Goal: Information Seeking & Learning: Compare options

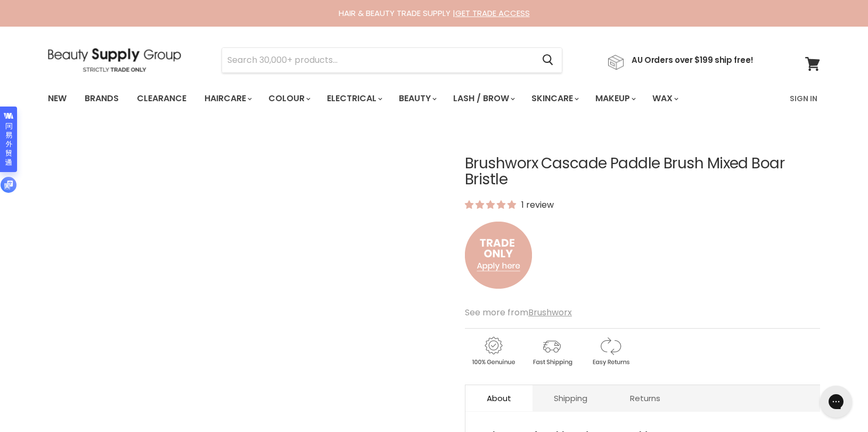
click at [127, 58] on img at bounding box center [114, 60] width 133 height 24
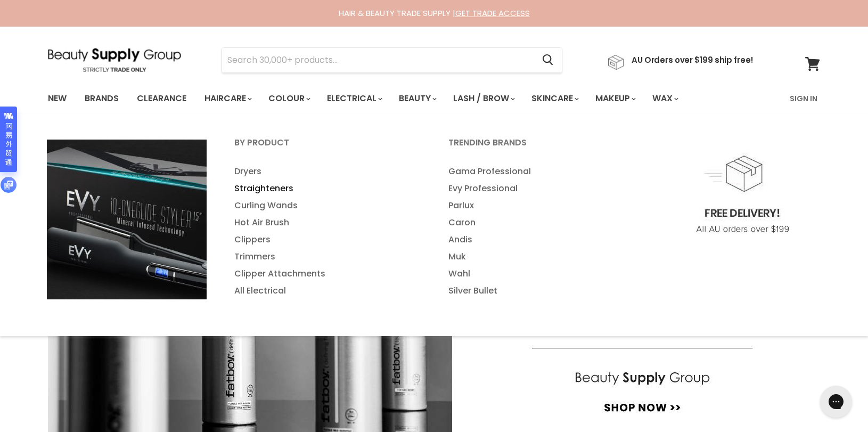
click at [266, 186] on link "Straighteners" at bounding box center [327, 188] width 212 height 17
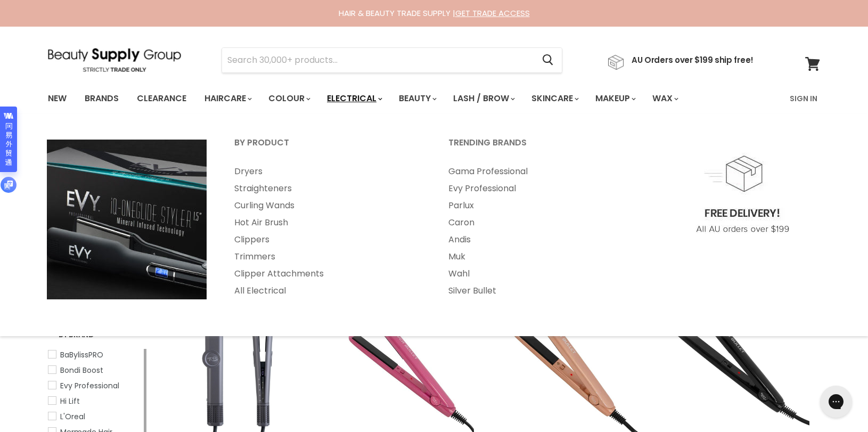
click at [347, 101] on link "Electrical" at bounding box center [354, 98] width 70 height 22
click at [372, 92] on link "Electrical" at bounding box center [354, 98] width 70 height 22
click at [251, 171] on link "Dryers" at bounding box center [327, 171] width 212 height 17
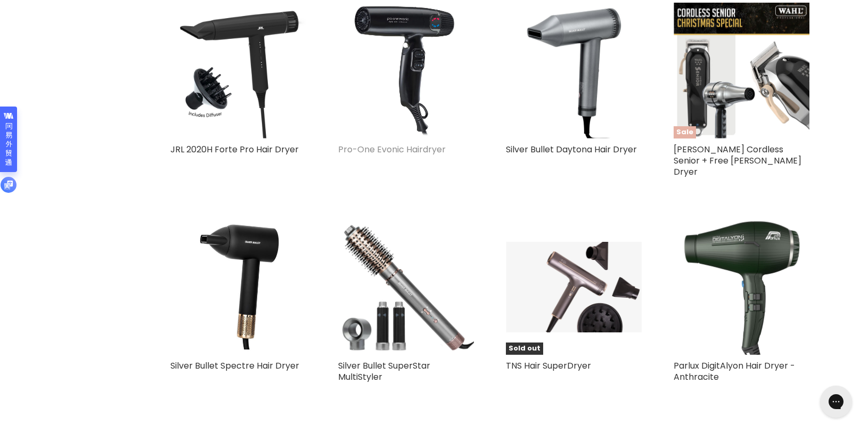
scroll to position [2459, 0]
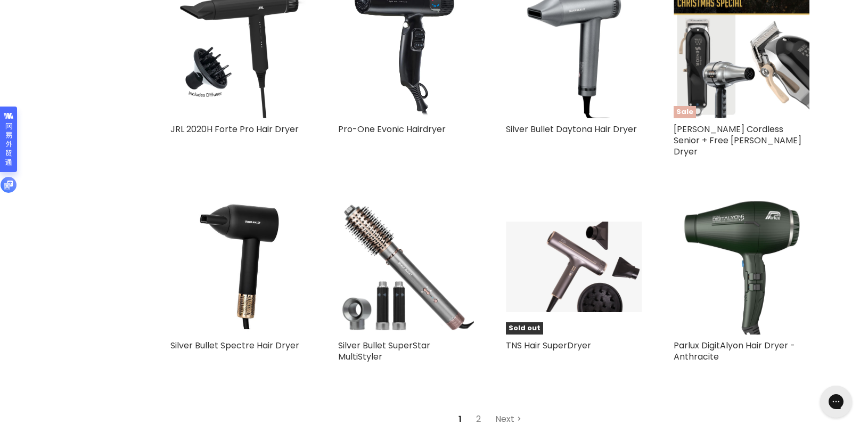
click at [502, 410] on link "Next" at bounding box center [508, 419] width 38 height 19
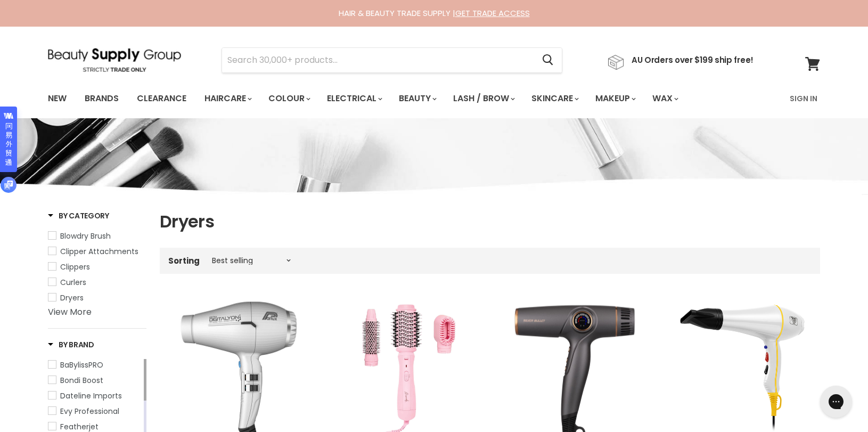
drag, startPoint x: 484, startPoint y: 42, endPoint x: 475, endPoint y: 43, distance: 8.5
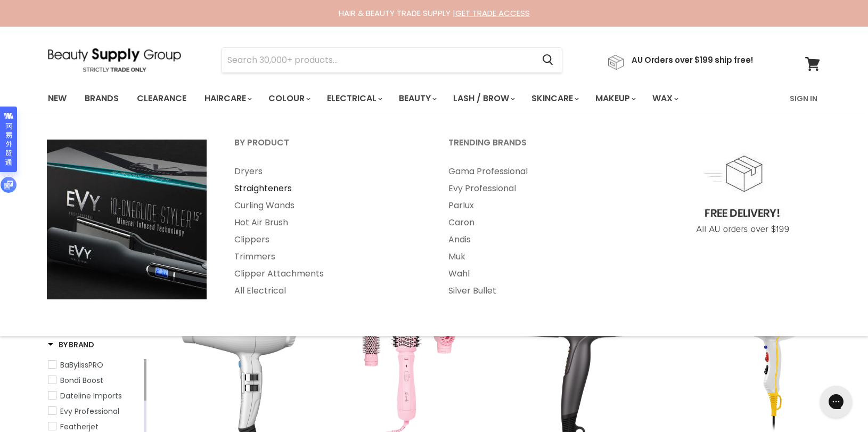
click at [258, 186] on link "Straighteners" at bounding box center [327, 188] width 212 height 17
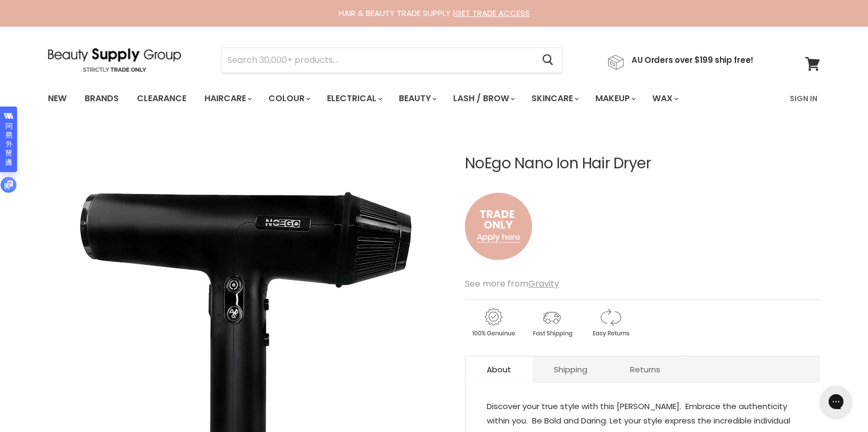
drag, startPoint x: 466, startPoint y: 158, endPoint x: 653, endPoint y: 171, distance: 187.4
click at [669, 175] on div "NoEgo Nano Ion Hair Dryer No reviews" at bounding box center [642, 215] width 355 height 118
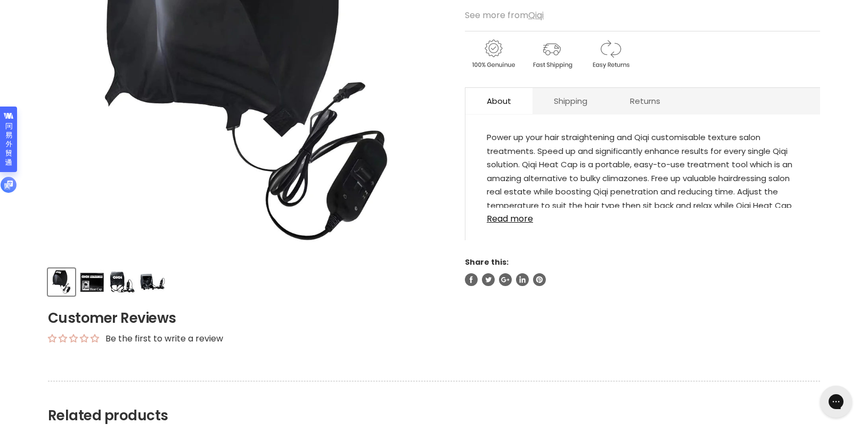
scroll to position [281, 0]
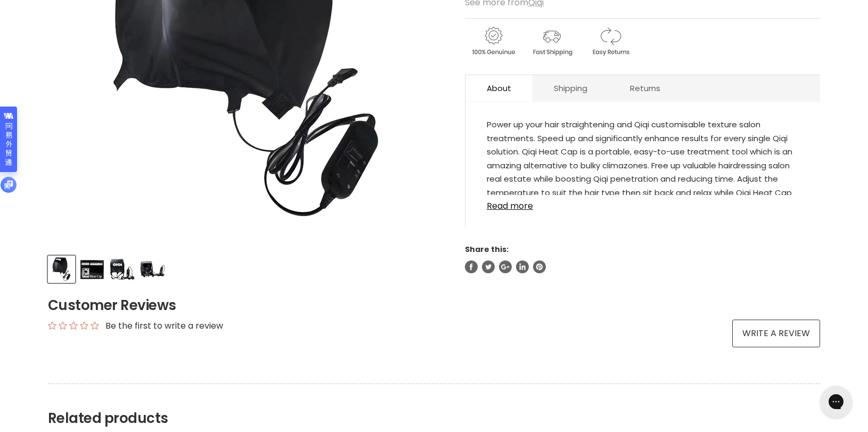
click at [154, 267] on img "Product thumbnails" at bounding box center [152, 269] width 25 height 25
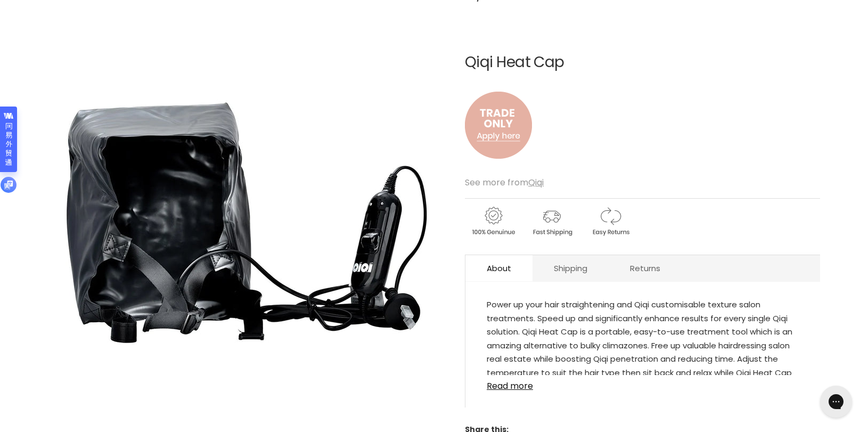
scroll to position [44, 0]
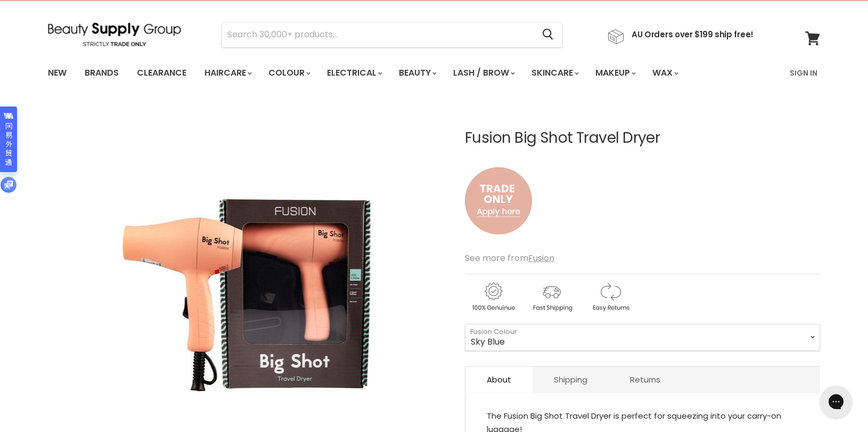
scroll to position [26, 0]
drag, startPoint x: 466, startPoint y: 132, endPoint x: 663, endPoint y: 130, distance: 197.1
click at [674, 129] on h1 "Fusion Big Shot Travel Dryer" at bounding box center [642, 137] width 355 height 17
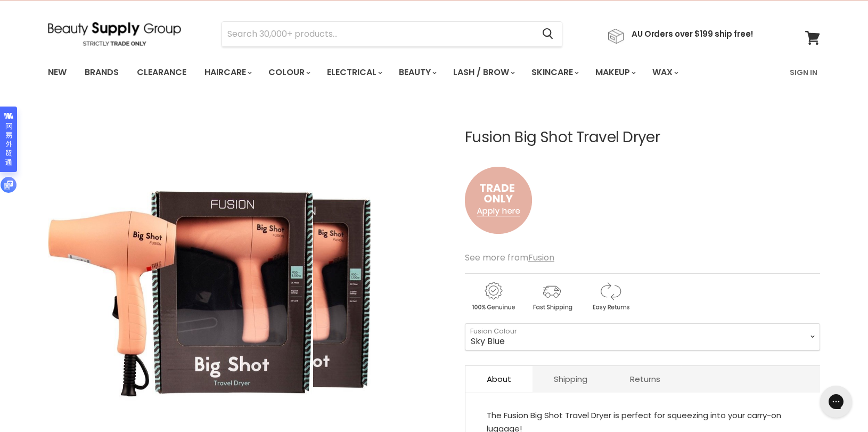
drag, startPoint x: 691, startPoint y: 136, endPoint x: 408, endPoint y: 141, distance: 283.4
click at [408, 141] on article "Click or scroll to zoom Tap or pinch to zoom Fusion Big Shot Travel Dryer No re…" at bounding box center [434, 333] width 772 height 461
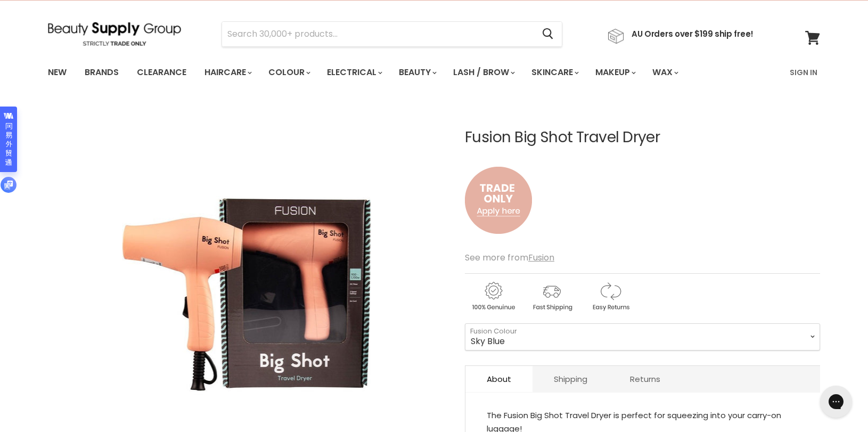
click at [489, 147] on div "Fusion Big Shot Travel Dryer No reviews" at bounding box center [642, 188] width 355 height 118
drag, startPoint x: 465, startPoint y: 135, endPoint x: 680, endPoint y: 138, distance: 215.2
click at [680, 138] on h1 "Fusion Big Shot Travel Dryer" at bounding box center [642, 137] width 355 height 17
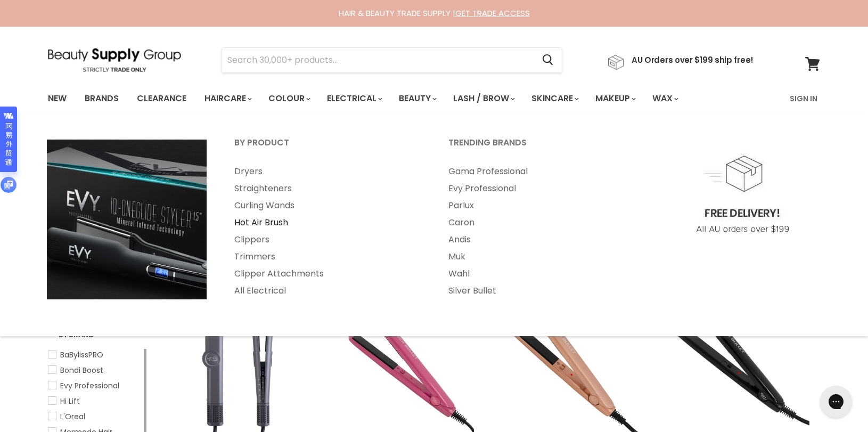
click at [253, 223] on link "Hot Air Brush" at bounding box center [327, 222] width 212 height 17
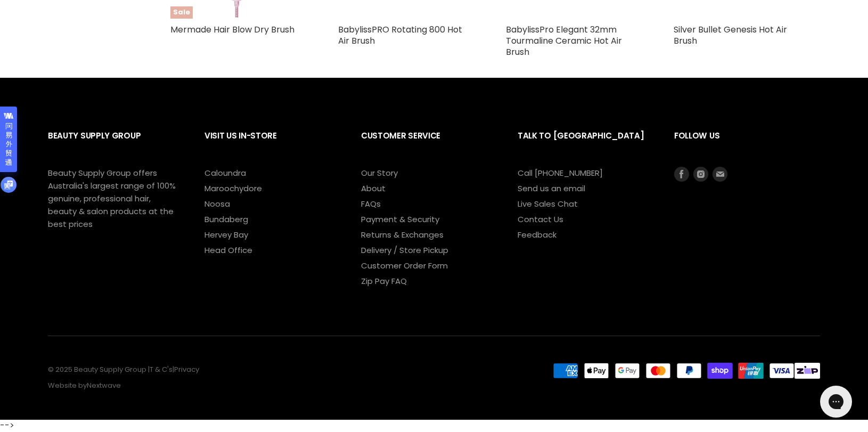
scroll to position [1076, 0]
